Goal: Task Accomplishment & Management: Manage account settings

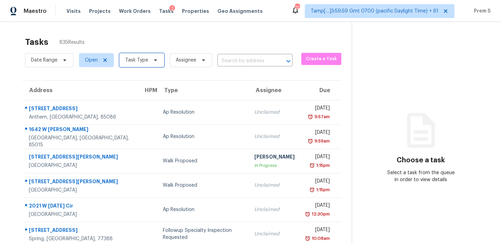
click at [145, 64] on span "Task Type" at bounding box center [141, 60] width 45 height 14
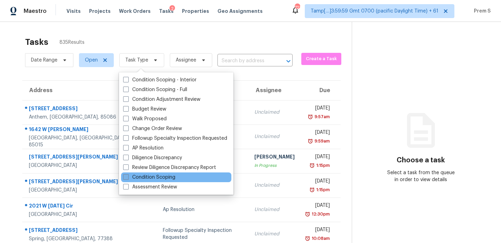
click at [164, 180] on label "Condition Scoping" at bounding box center [149, 177] width 52 height 7
click at [128, 178] on input "Condition Scoping" at bounding box center [125, 176] width 5 height 5
checkbox input "true"
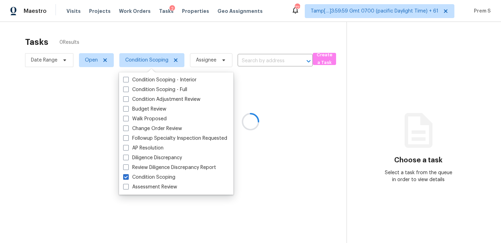
click at [97, 62] on div at bounding box center [250, 121] width 501 height 243
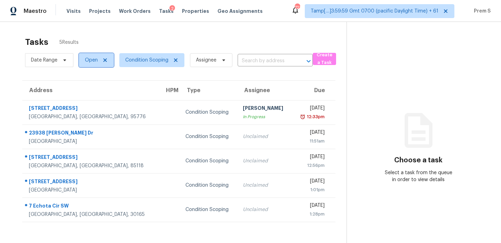
click at [106, 61] on icon at bounding box center [104, 59] width 3 height 3
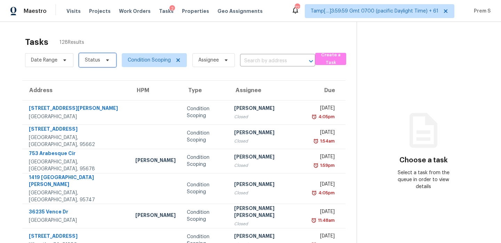
click at [103, 62] on span at bounding box center [107, 60] width 8 height 6
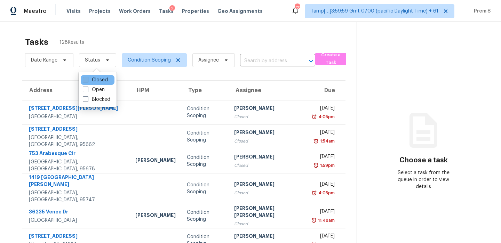
click at [106, 81] on label "Closed" at bounding box center [95, 79] width 25 height 7
click at [87, 81] on input "Closed" at bounding box center [85, 78] width 5 height 5
checkbox input "true"
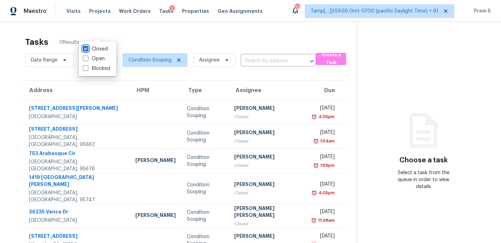
scroll to position [106, 0]
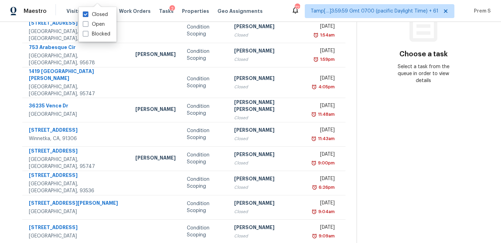
click at [307, 178] on td "Fri, Jul 25th 2025 6:26pm" at bounding box center [326, 183] width 38 height 24
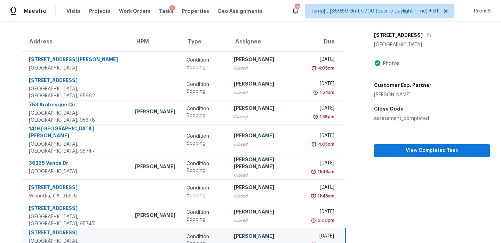
scroll to position [0, 0]
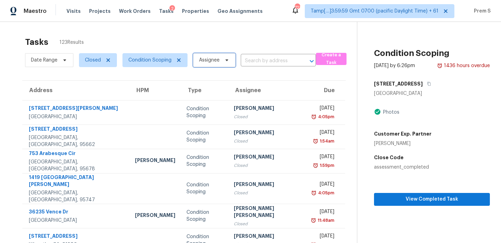
click at [217, 57] on span "Assignee" at bounding box center [209, 60] width 21 height 7
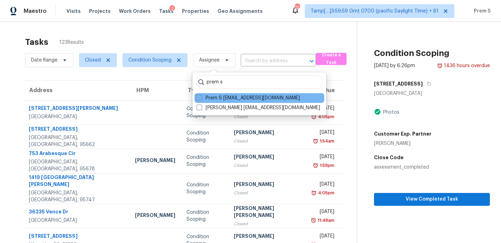
type input "prem s"
click at [238, 101] on div "Prem S prem.s@opendoor.com" at bounding box center [259, 98] width 130 height 10
click at [227, 98] on label "Prem S prem.s@opendoor.com" at bounding box center [247, 98] width 103 height 7
click at [201, 98] on input "Prem S prem.s@opendoor.com" at bounding box center [198, 97] width 5 height 5
checkbox input "true"
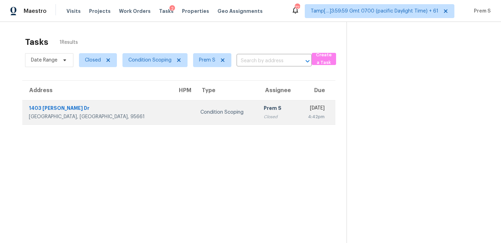
click at [258, 100] on td "Prem S Closed" at bounding box center [277, 112] width 38 height 24
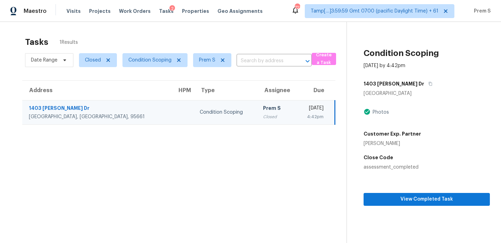
scroll to position [22, 0]
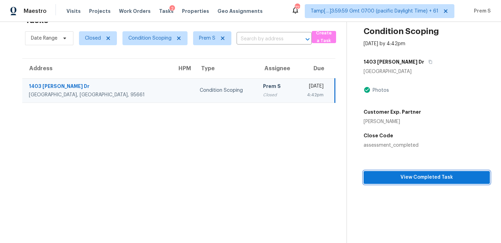
click at [422, 177] on span "View Completed Task" at bounding box center [426, 177] width 115 height 9
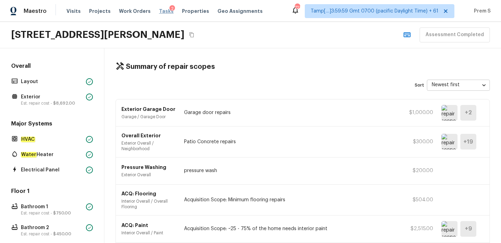
click at [160, 11] on span "Tasks" at bounding box center [166, 11] width 15 height 5
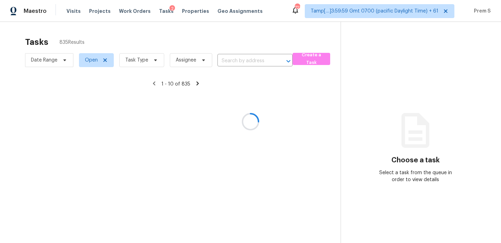
click at [134, 56] on div at bounding box center [250, 121] width 501 height 243
click at [141, 59] on div at bounding box center [250, 121] width 501 height 243
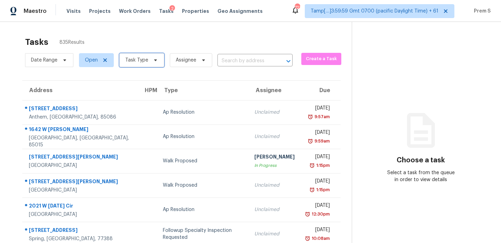
click at [151, 60] on span at bounding box center [155, 60] width 8 height 6
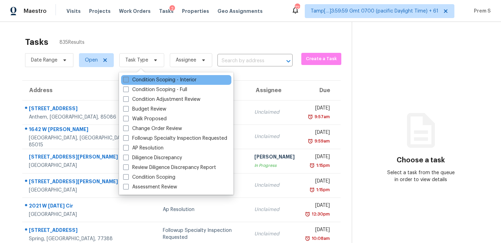
click at [147, 80] on label "Condition Scoping - Interior" at bounding box center [159, 79] width 73 height 7
click at [128, 80] on input "Condition Scoping - Interior" at bounding box center [125, 78] width 5 height 5
checkbox input "true"
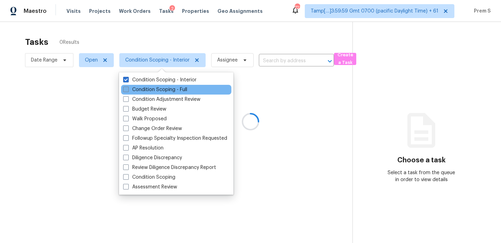
click at [144, 88] on label "Condition Scoping - Full" at bounding box center [155, 89] width 64 height 7
click at [128, 88] on input "Condition Scoping - Full" at bounding box center [125, 88] width 5 height 5
checkbox input "true"
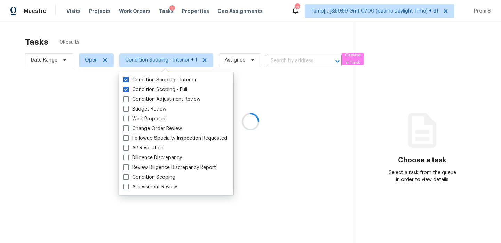
click at [228, 63] on div at bounding box center [250, 121] width 501 height 243
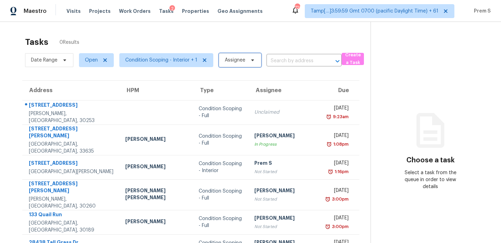
click at [228, 63] on span "Assignee" at bounding box center [235, 60] width 21 height 7
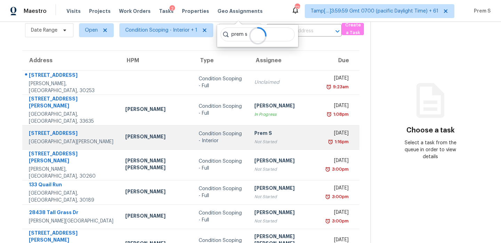
scroll to position [1, 0]
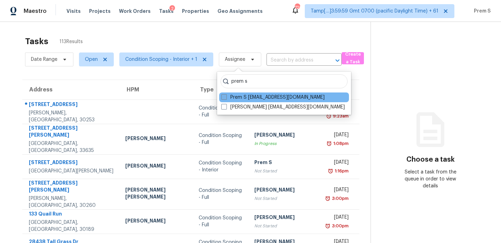
type input "prem s"
click at [272, 98] on label "Prem S prem.s@opendoor.com" at bounding box center [272, 97] width 103 height 7
click at [226, 98] on input "Prem S prem.s@opendoor.com" at bounding box center [223, 96] width 5 height 5
checkbox input "true"
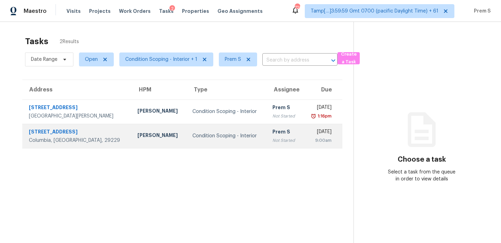
click at [308, 138] on div "9:00am" at bounding box center [319, 140] width 23 height 7
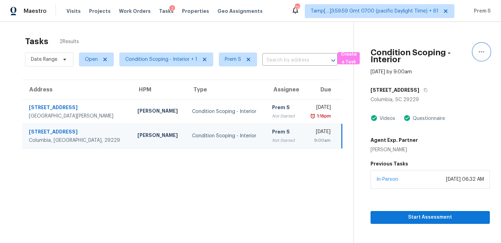
click at [476, 49] on button "button" at bounding box center [481, 51] width 17 height 17
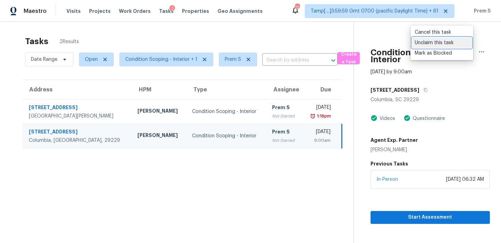
click at [444, 42] on div "Unclaim this task" at bounding box center [441, 42] width 54 height 7
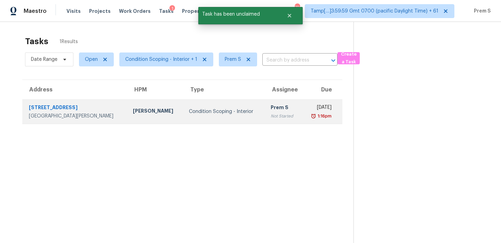
click at [270, 111] on div "Prem S" at bounding box center [282, 108] width 25 height 9
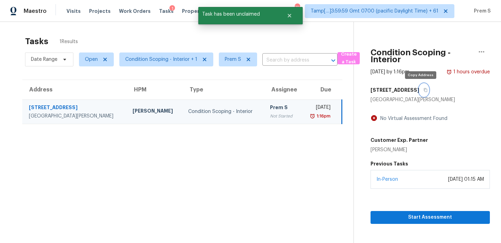
click at [423, 89] on icon "button" at bounding box center [425, 90] width 4 height 4
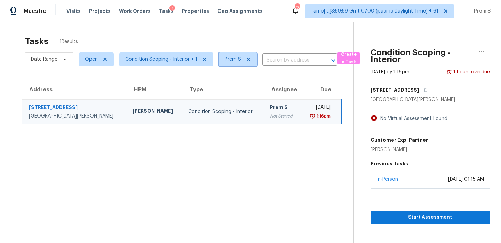
click at [245, 61] on icon at bounding box center [248, 60] width 6 height 6
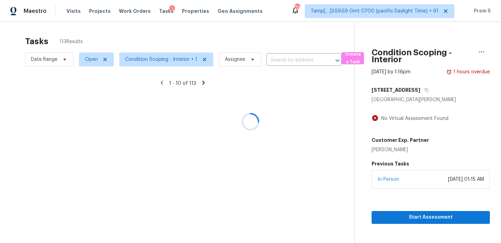
click at [60, 62] on div at bounding box center [250, 121] width 501 height 243
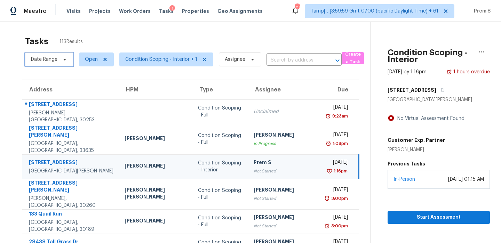
click at [63, 58] on icon at bounding box center [65, 60] width 6 height 6
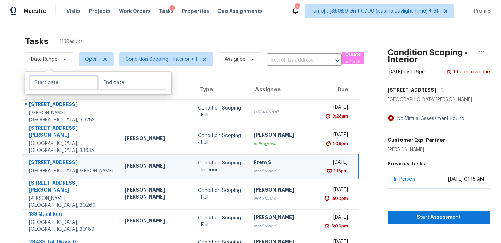
click at [55, 84] on input "text" at bounding box center [63, 83] width 68 height 14
select select "8"
select select "2025"
select select "9"
select select "2025"
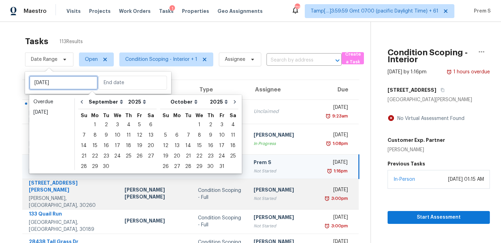
type input "Tue, Sep 30"
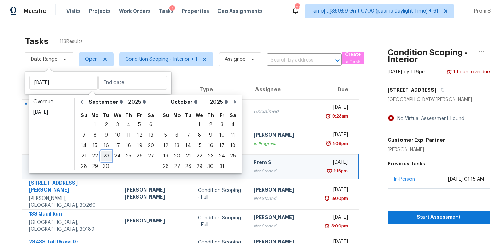
click at [106, 157] on div "23" at bounding box center [105, 156] width 11 height 10
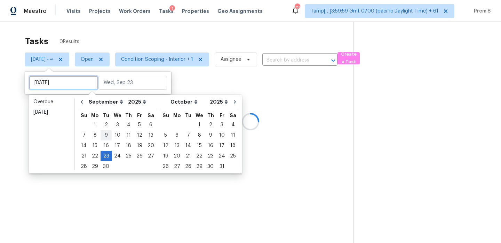
type input "[DATE]"
type input "Tue, Sep 23"
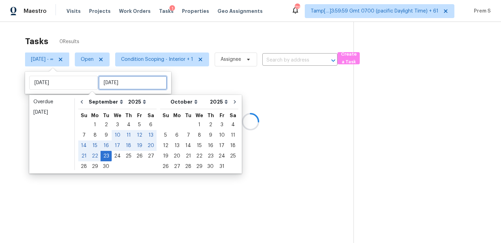
type input "Tue, Sep 23"
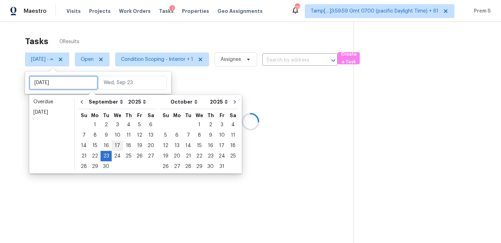
type input "Wed, Sep 03"
type input "Tue, Sep 23"
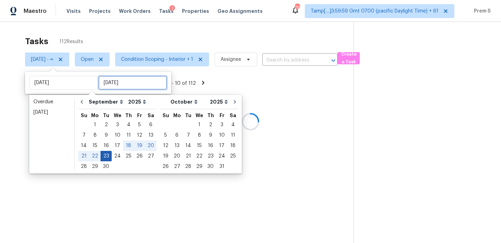
type input "Tue, Sep 23"
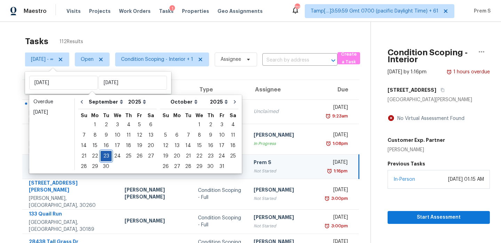
click at [105, 160] on div "23" at bounding box center [105, 156] width 11 height 10
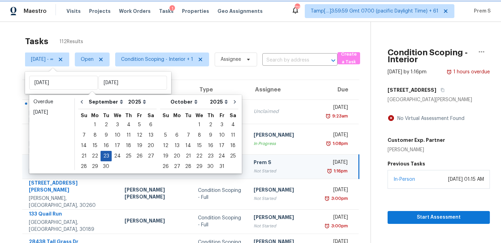
type input "Tue, Sep 23"
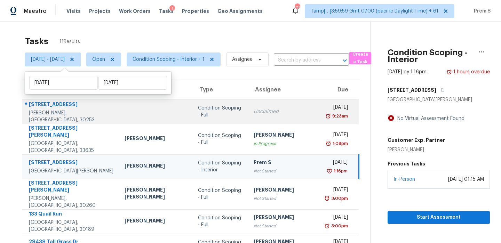
click at [252, 121] on td "Unclaimed" at bounding box center [284, 111] width 73 height 24
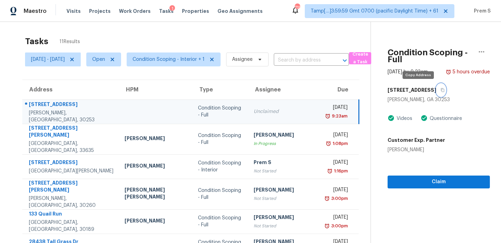
click at [440, 90] on icon "button" at bounding box center [442, 90] width 4 height 4
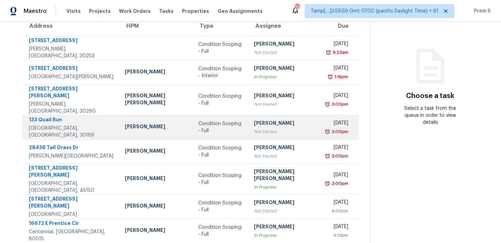
scroll to position [56, 0]
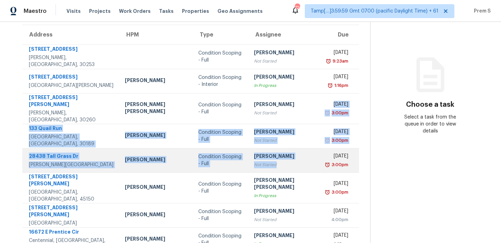
drag, startPoint x: 274, startPoint y: 108, endPoint x: 274, endPoint y: 155, distance: 47.3
click at [274, 155] on tbody "741 Bridges Rd McDonough, GA, 30253 Condition Scoping - Full Pavithran Omsekar …" at bounding box center [190, 172] width 336 height 256
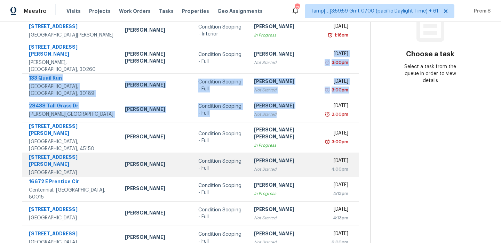
scroll to position [0, 0]
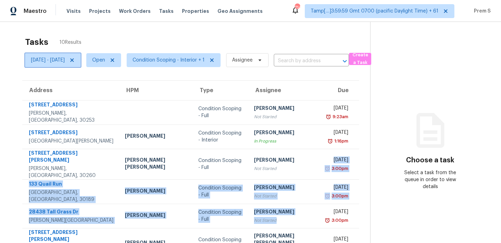
click at [75, 58] on icon at bounding box center [72, 60] width 6 height 6
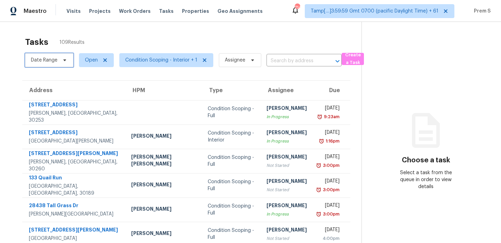
click at [56, 62] on span "Date Range" at bounding box center [44, 60] width 26 height 7
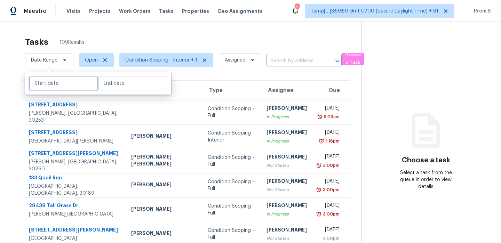
click at [61, 83] on input "text" at bounding box center [63, 83] width 68 height 14
select select "8"
select select "2025"
select select "9"
select select "2025"
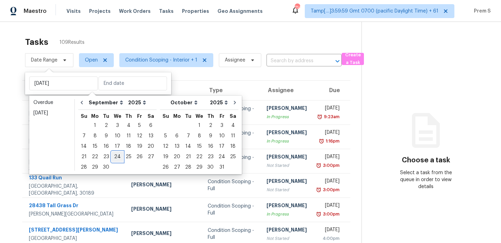
click at [119, 159] on div "24" at bounding box center [117, 157] width 11 height 10
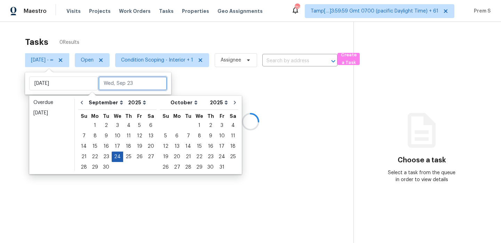
type input "Wed, Sep 24"
type input "Thu, Sep 25"
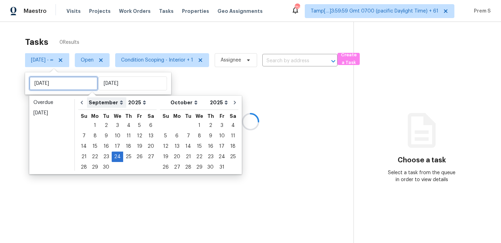
type input "Thu, Sep 18"
type input "Wed, Sep 24"
type input "Wed, Sep 03"
type input "Wed, Sep 24"
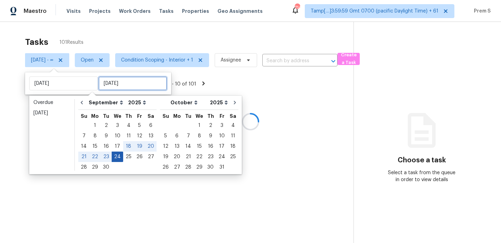
type input "Wed, Sep 24"
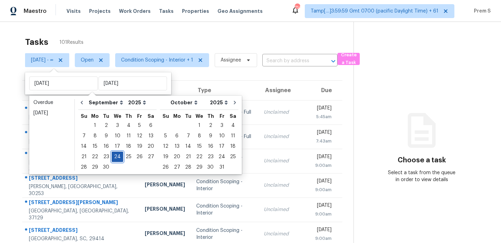
click at [119, 159] on div "24" at bounding box center [117, 157] width 11 height 10
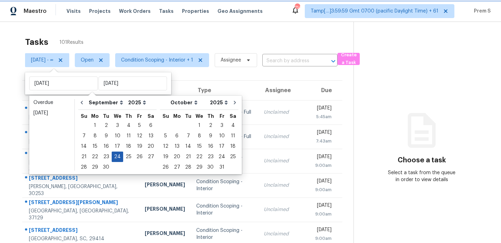
type input "Wed, Sep 24"
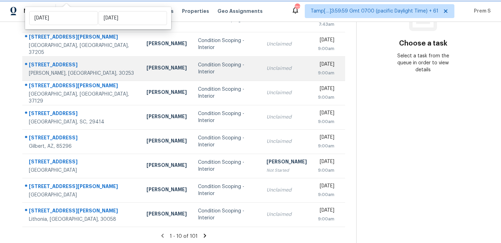
scroll to position [119, 0]
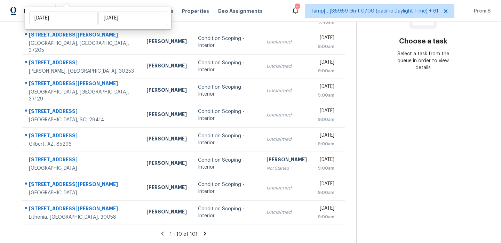
click at [208, 231] on icon at bounding box center [205, 233] width 6 height 6
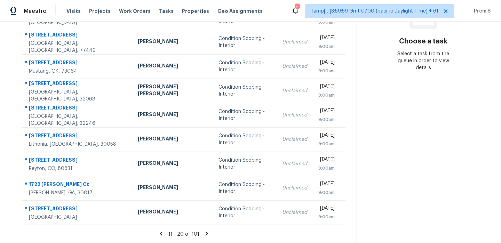
click at [209, 235] on icon at bounding box center [206, 233] width 6 height 6
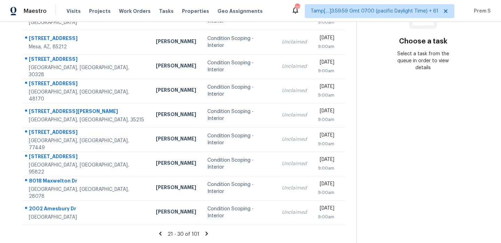
click at [210, 233] on icon at bounding box center [206, 233] width 6 height 6
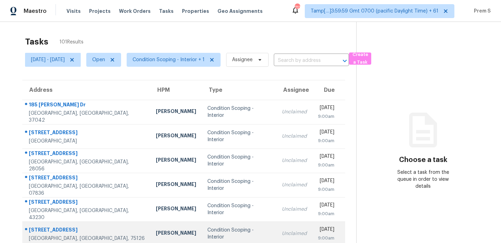
scroll to position [0, 0]
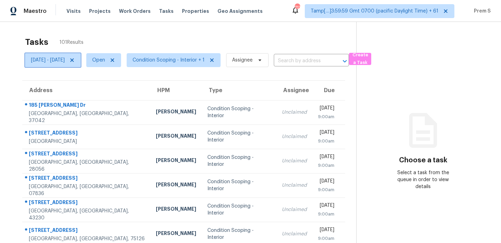
click at [75, 58] on icon at bounding box center [72, 60] width 6 height 6
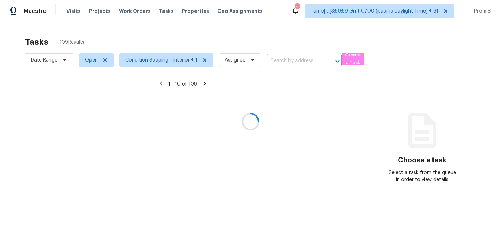
click at [279, 64] on div at bounding box center [250, 121] width 501 height 243
click at [349, 60] on div at bounding box center [250, 121] width 501 height 243
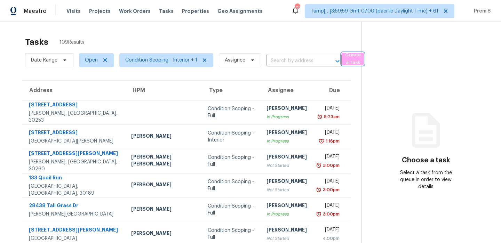
click at [349, 60] on span "Create a Task" at bounding box center [352, 59] width 15 height 16
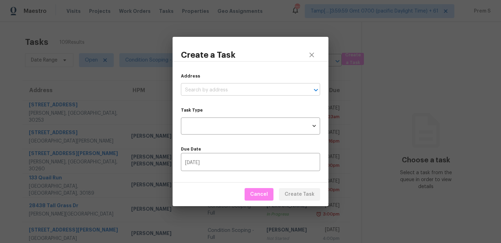
click at [242, 91] on input "text" at bounding box center [241, 90] width 120 height 11
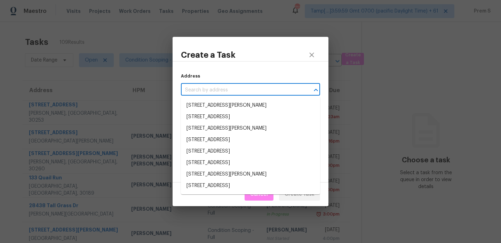
paste input "118 Pacolet St, Summerville, SC 29485"
type input "118 Pacolet St, Summerville, SC 29485"
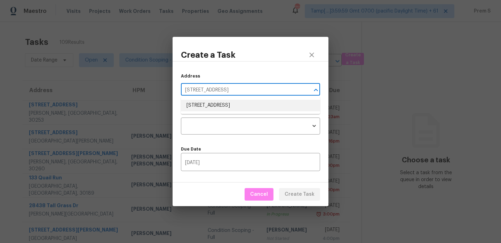
click at [244, 110] on li "118 Pacolet St, Summerville, SC 29485" at bounding box center [250, 105] width 139 height 11
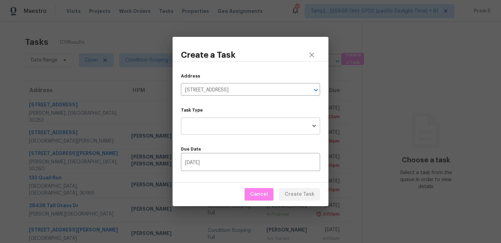
click at [229, 128] on body "Maestro Visits Projects Work Orders Tasks Properties Geo Assignments 713 Tamp[……" at bounding box center [250, 121] width 501 height 243
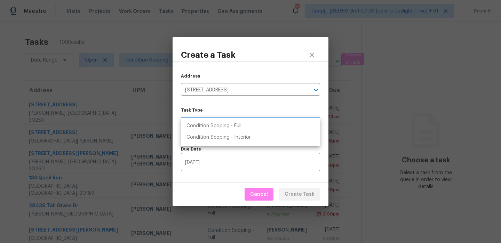
click at [229, 128] on li "Condition Scoping - Full" at bounding box center [250, 125] width 139 height 11
type input "virtual_full_assessment"
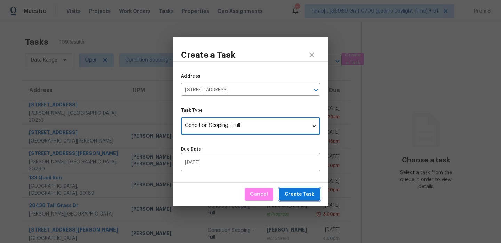
click at [302, 196] on span "Create Task" at bounding box center [299, 194] width 30 height 9
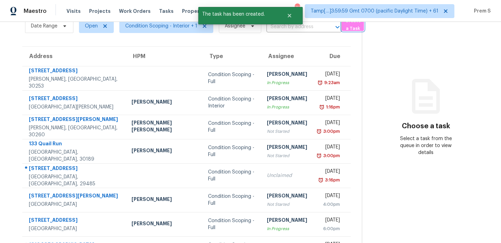
scroll to position [34, 0]
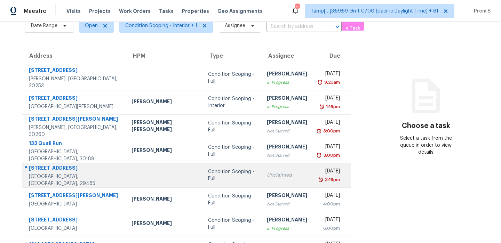
click at [261, 180] on td "Unclaimed" at bounding box center [286, 175] width 51 height 24
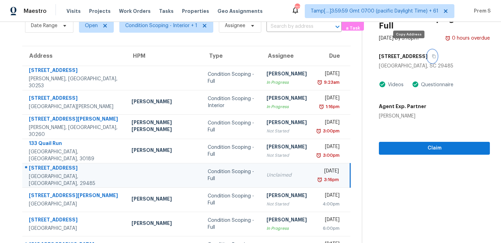
click at [432, 55] on icon "button" at bounding box center [433, 57] width 3 height 4
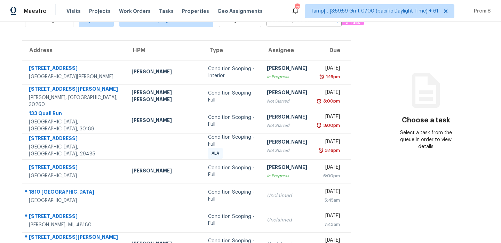
scroll to position [36, 0]
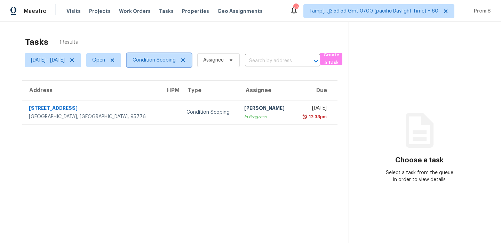
click at [168, 57] on span "Condition Scoping" at bounding box center [153, 60] width 43 height 7
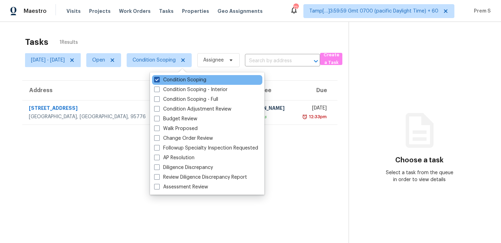
click at [173, 78] on label "Condition Scoping" at bounding box center [180, 79] width 52 height 7
click at [159, 78] on input "Condition Scoping" at bounding box center [156, 78] width 5 height 5
checkbox input "false"
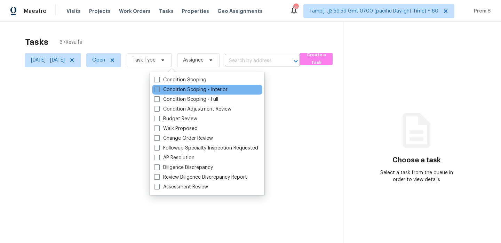
click at [167, 88] on label "Condition Scoping - Interior" at bounding box center [190, 89] width 73 height 7
click at [159, 88] on input "Condition Scoping - Interior" at bounding box center [156, 88] width 5 height 5
checkbox input "true"
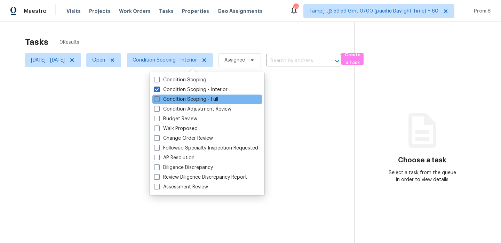
click at [162, 97] on label "Condition Scoping - Full" at bounding box center [186, 99] width 64 height 7
click at [159, 97] on input "Condition Scoping - Full" at bounding box center [156, 98] width 5 height 5
checkbox input "true"
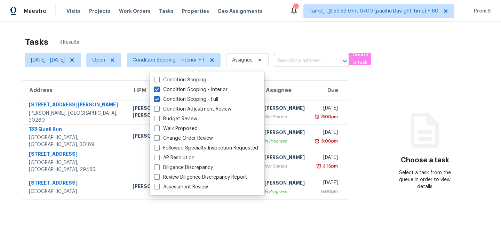
click at [197, 43] on div "Tasks 4 Results" at bounding box center [192, 42] width 334 height 18
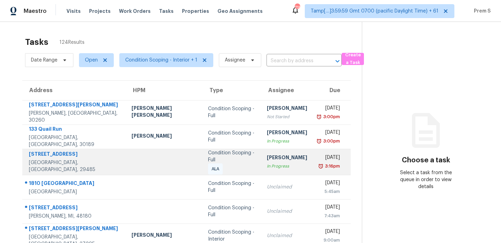
click at [318, 166] on div "3:16pm" at bounding box center [329, 166] width 22 height 7
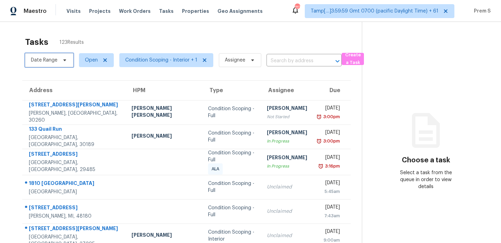
click at [53, 60] on span "Date Range" at bounding box center [44, 60] width 26 height 7
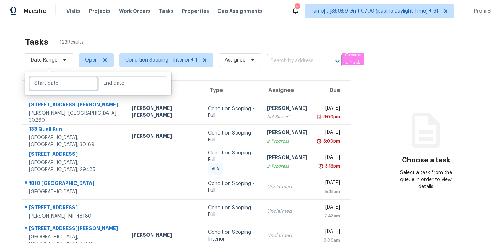
click at [59, 86] on input "text" at bounding box center [63, 83] width 68 height 14
select select "8"
select select "2025"
select select "9"
select select "2025"
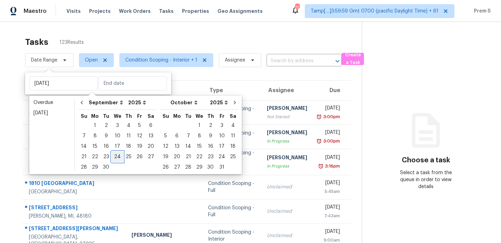
click at [116, 155] on div "24" at bounding box center [117, 157] width 11 height 10
type input "[DATE]"
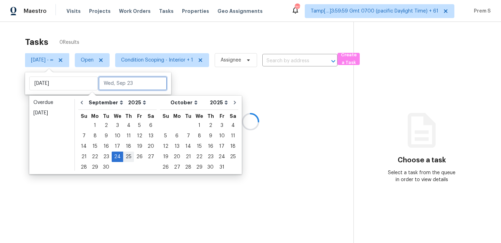
type input "[DATE]"
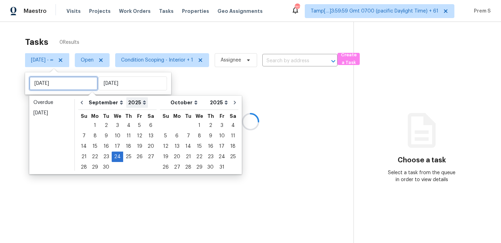
type input "[DATE]"
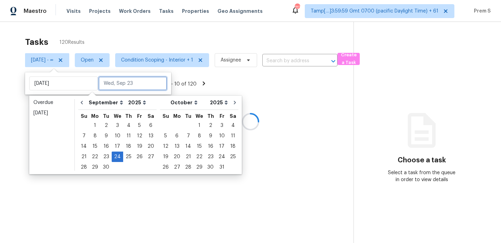
click at [125, 90] on input "text" at bounding box center [132, 83] width 68 height 14
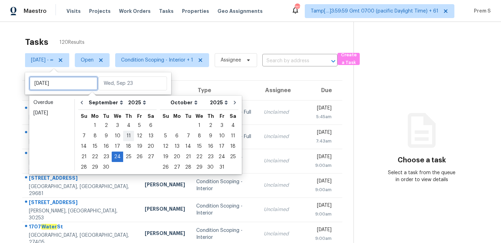
type input "[DATE]"
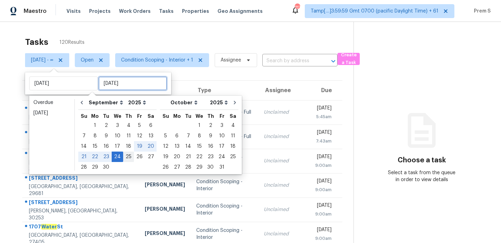
type input "[DATE]"
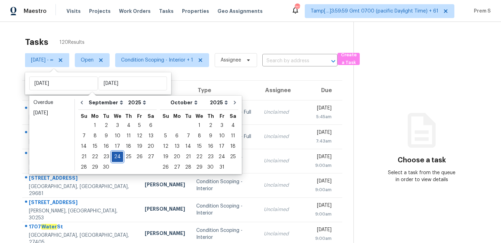
click at [120, 156] on div "24" at bounding box center [117, 157] width 11 height 10
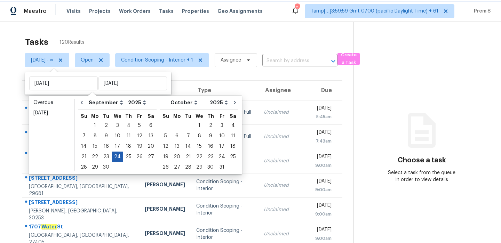
type input "[DATE]"
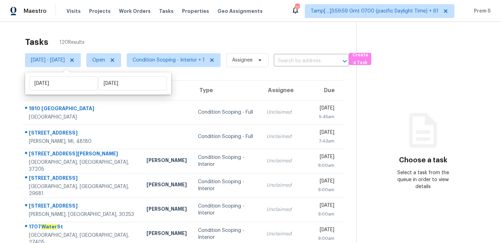
click at [212, 91] on th "Type" at bounding box center [226, 90] width 68 height 19
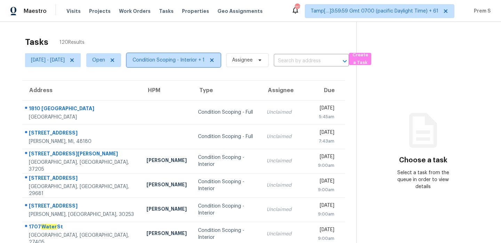
click at [187, 59] on span "Condition Scoping - Interior + 1" at bounding box center [168, 60] width 72 height 7
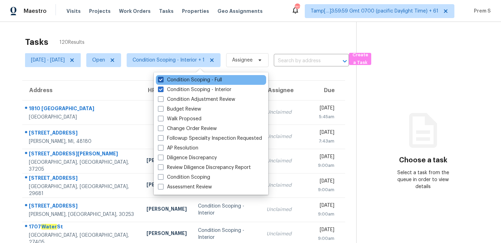
click at [186, 79] on label "Condition Scoping - Full" at bounding box center [190, 79] width 64 height 7
click at [162, 79] on input "Condition Scoping - Full" at bounding box center [160, 78] width 5 height 5
checkbox input "false"
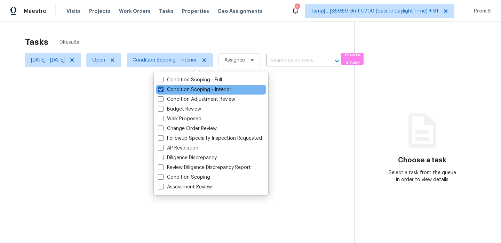
click at [184, 91] on label "Condition Scoping - Interior" at bounding box center [194, 89] width 73 height 7
click at [162, 91] on input "Condition Scoping - Interior" at bounding box center [160, 88] width 5 height 5
checkbox input "false"
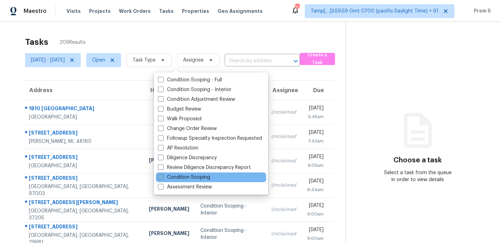
click at [193, 179] on label "Condition Scoping" at bounding box center [184, 177] width 52 height 7
click at [162, 178] on input "Condition Scoping" at bounding box center [160, 176] width 5 height 5
checkbox input "true"
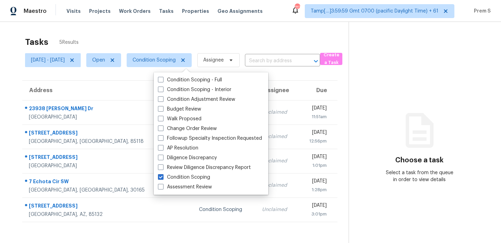
click at [360, 135] on div "Choose a task Select a task from the queue in order to view details" at bounding box center [419, 154] width 141 height 57
